Goal: Task Accomplishment & Management: Use online tool/utility

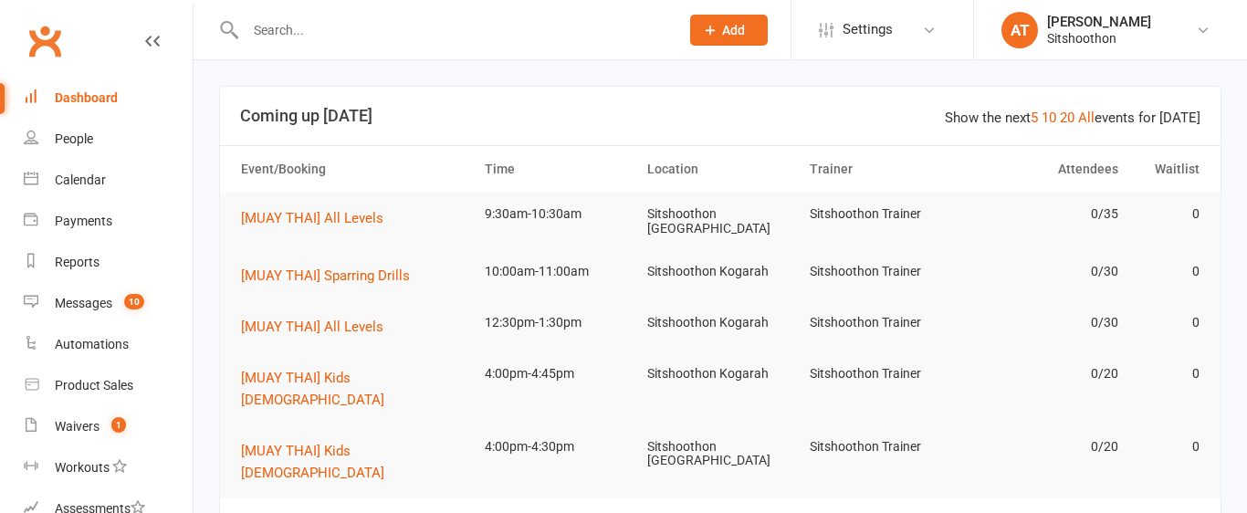
scroll to position [321, 0]
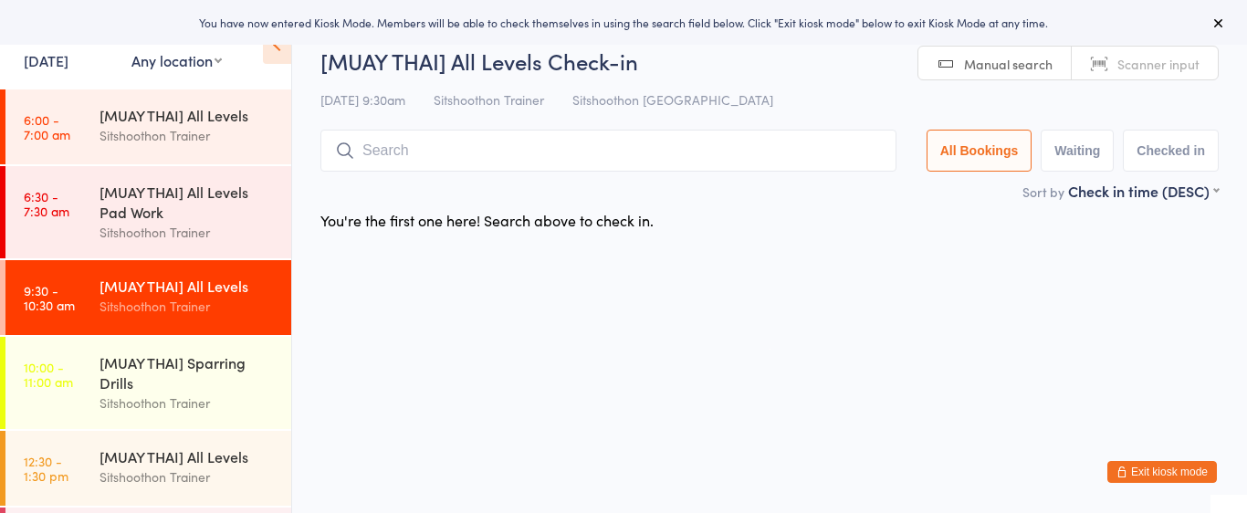
click at [194, 66] on select "Any location ST Martial Arts Arncliffe Sitshoothon Kogarah Sitshoothon Albion P…" at bounding box center [176, 60] width 90 height 20
select select "2"
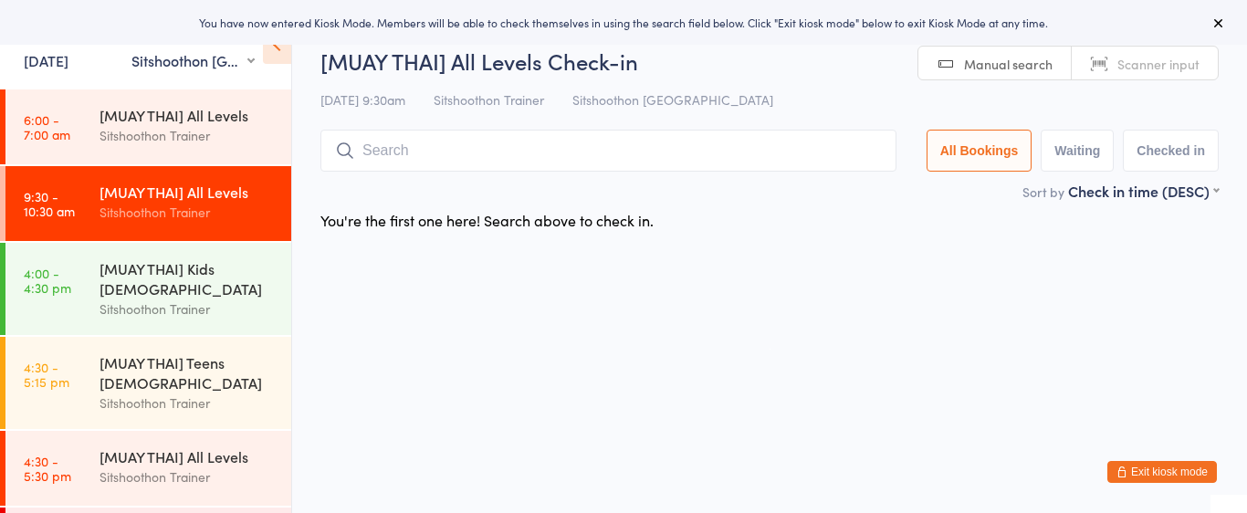
click at [430, 153] on input "search" at bounding box center [608, 151] width 576 height 42
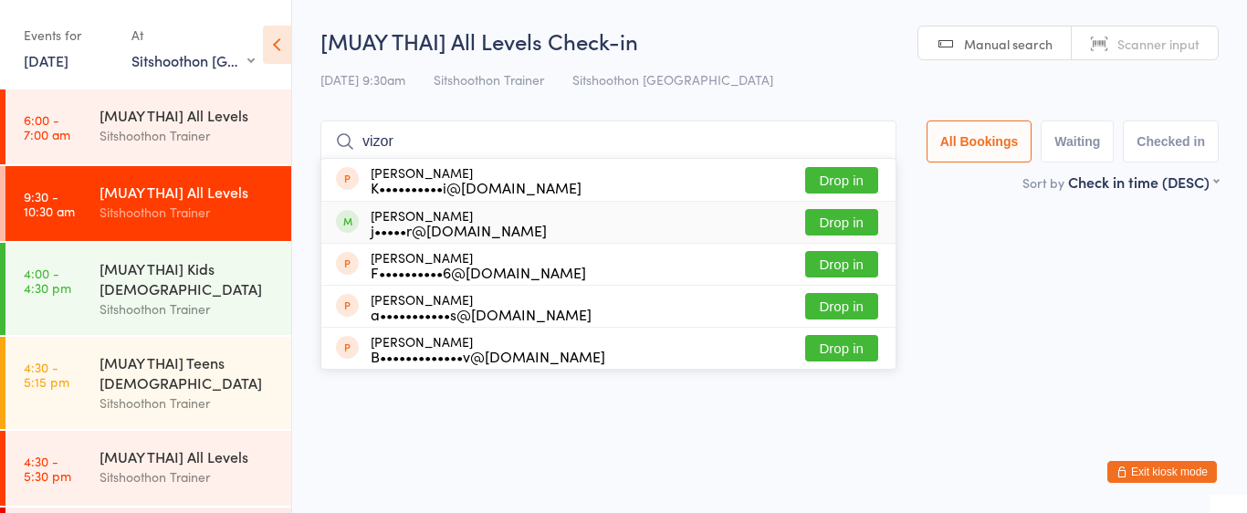
type input "vizor"
click at [832, 220] on button "Drop in" at bounding box center [841, 222] width 73 height 26
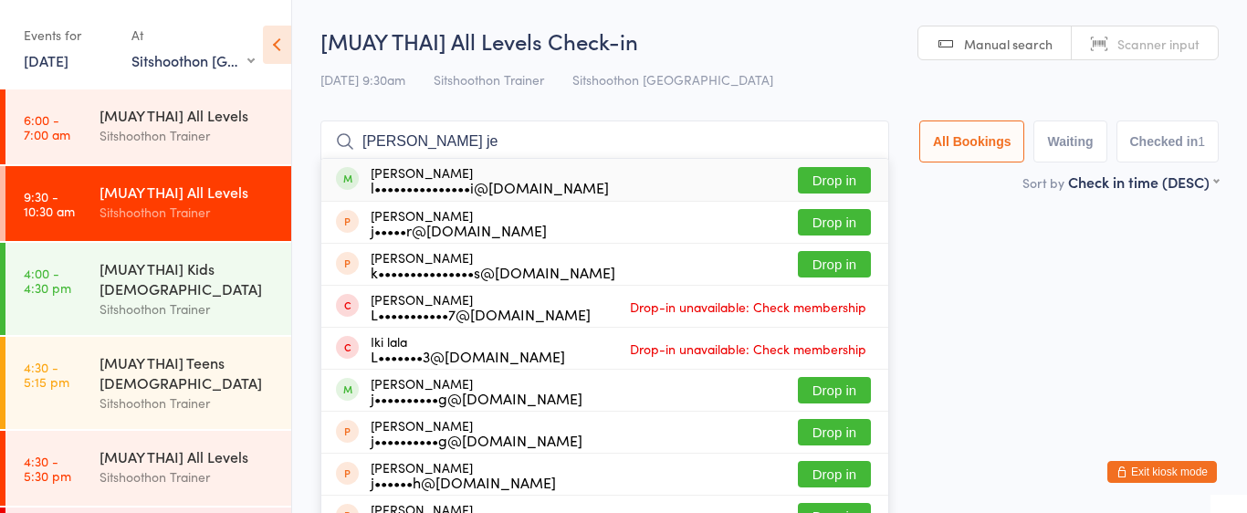
type input "lalith je"
click at [807, 180] on button "Drop in" at bounding box center [834, 180] width 73 height 26
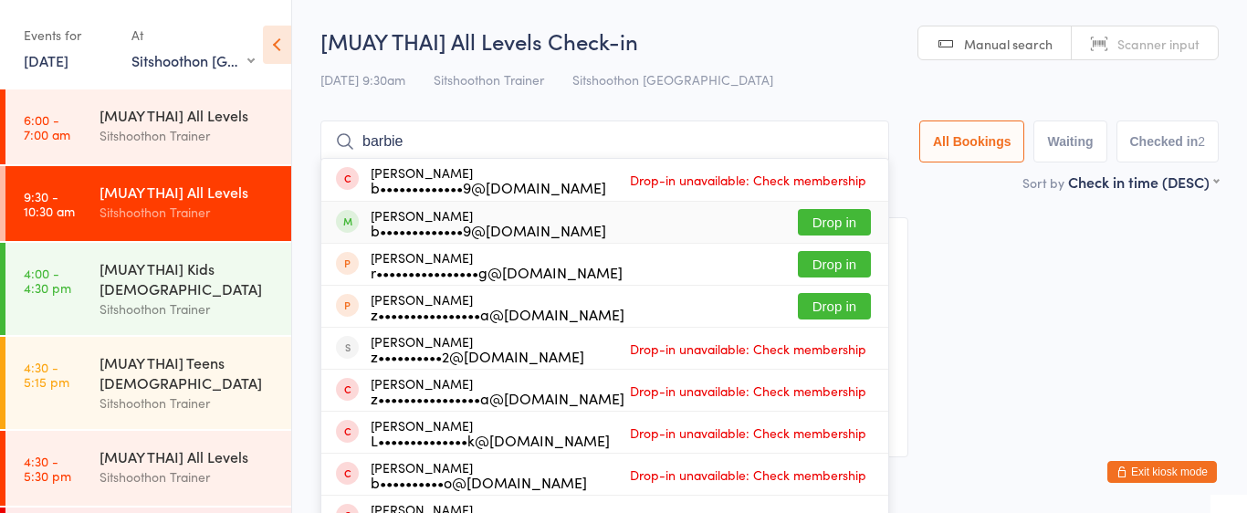
type input "barbie"
click at [820, 226] on button "Drop in" at bounding box center [834, 222] width 73 height 26
